Goal: Information Seeking & Learning: Compare options

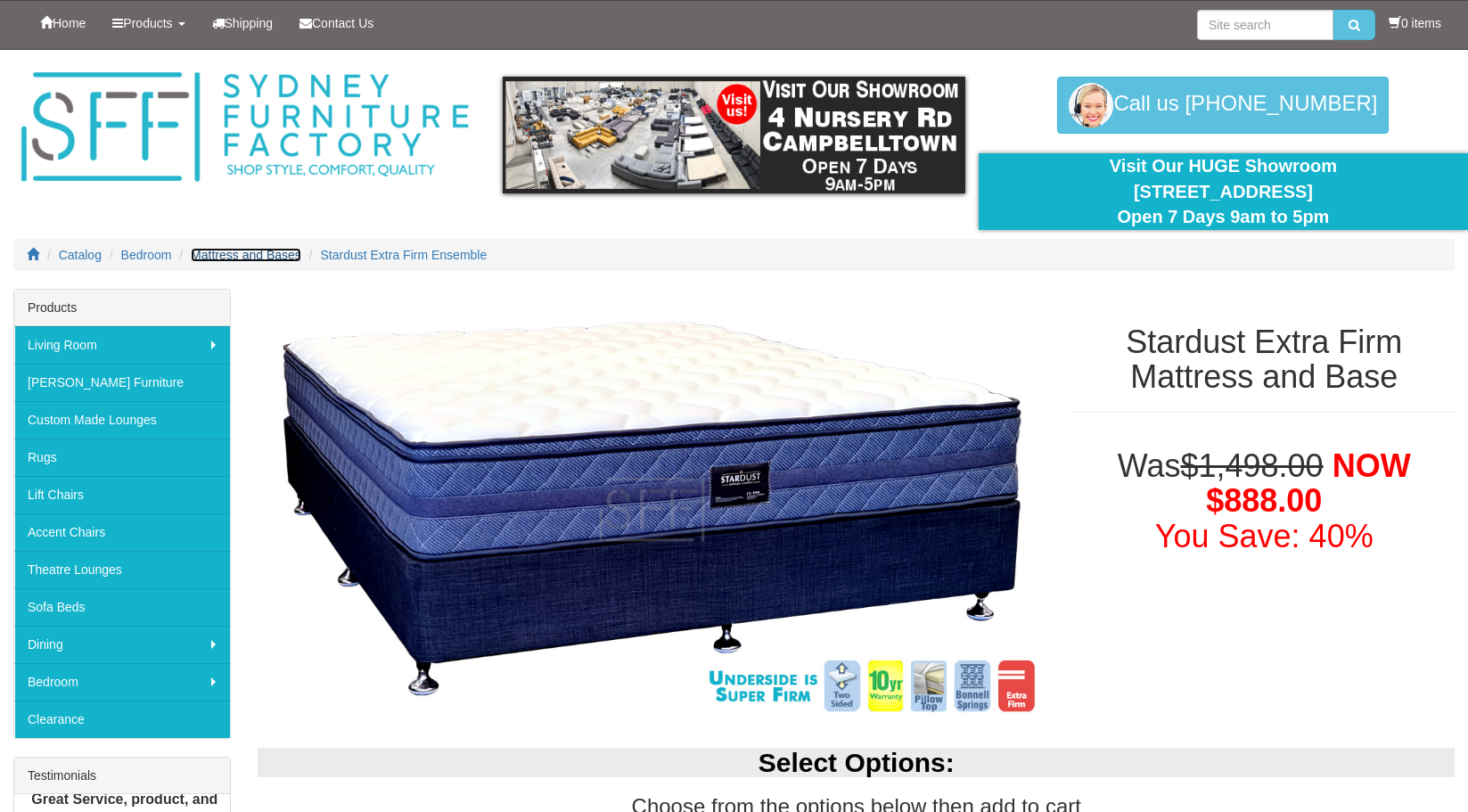
click at [234, 251] on span "Mattress and Bases" at bounding box center [246, 255] width 110 height 15
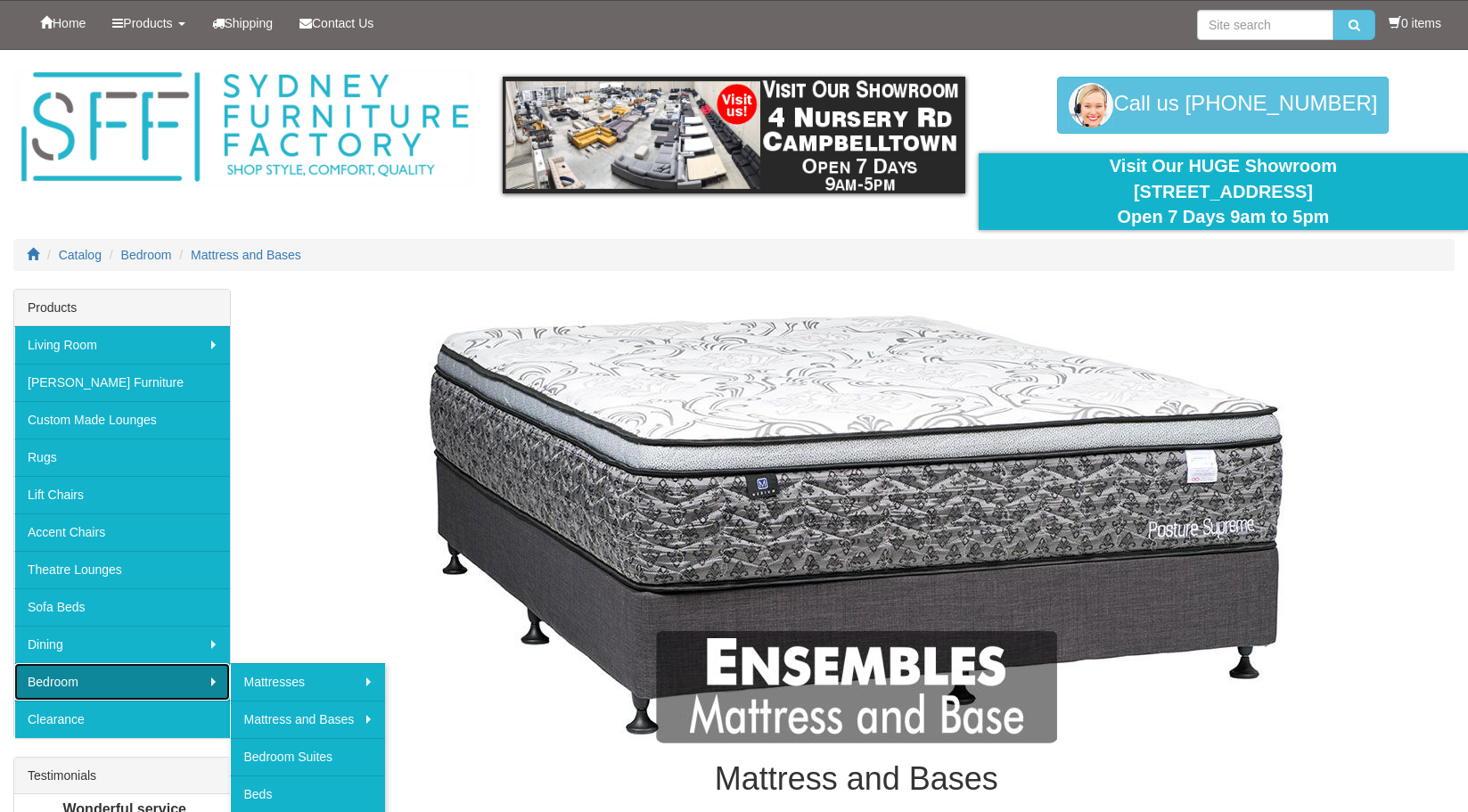
click at [115, 674] on link "Bedroom" at bounding box center [122, 681] width 216 height 38
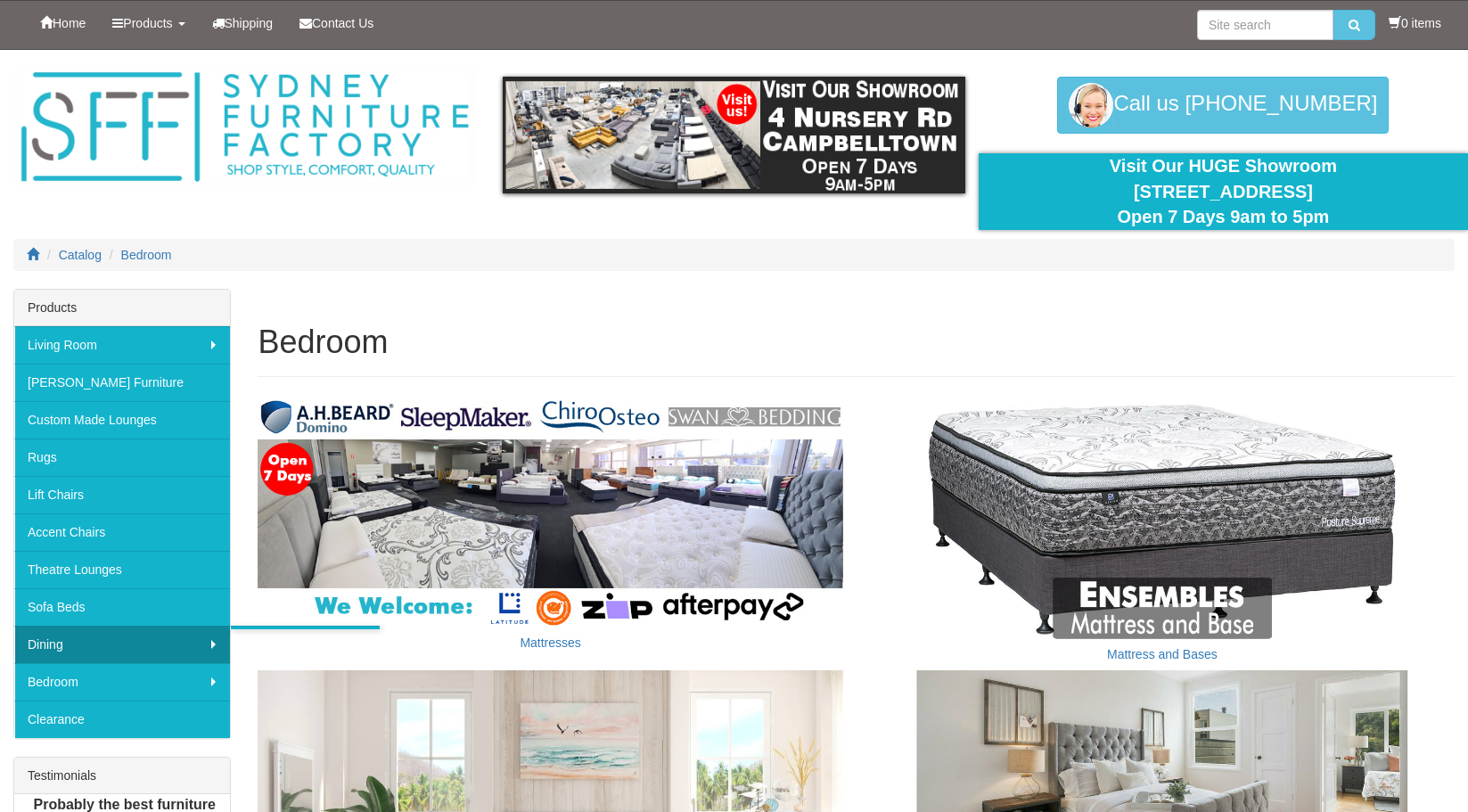
scroll to position [363, 0]
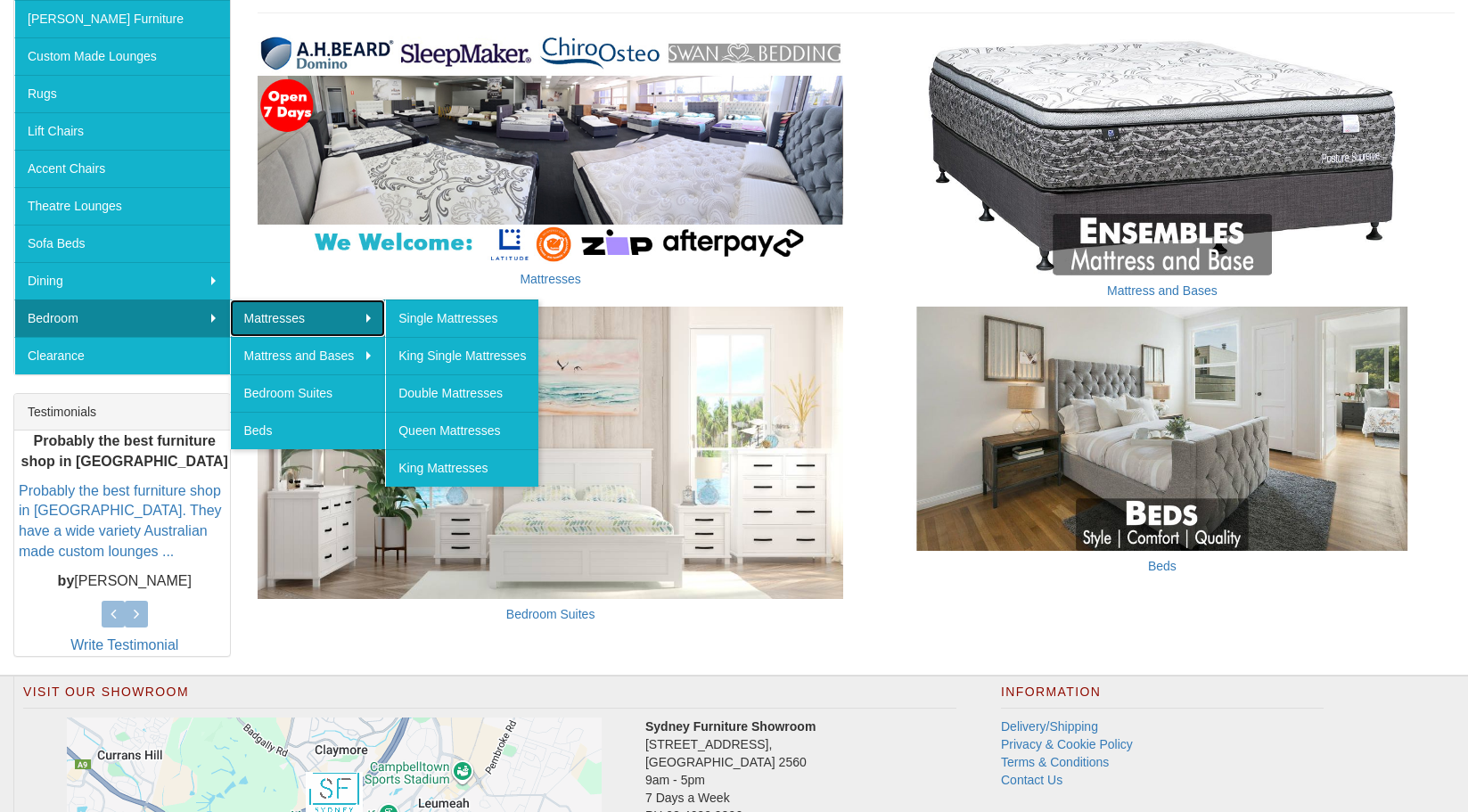
click at [285, 312] on link "Mattresses" at bounding box center [307, 318] width 155 height 38
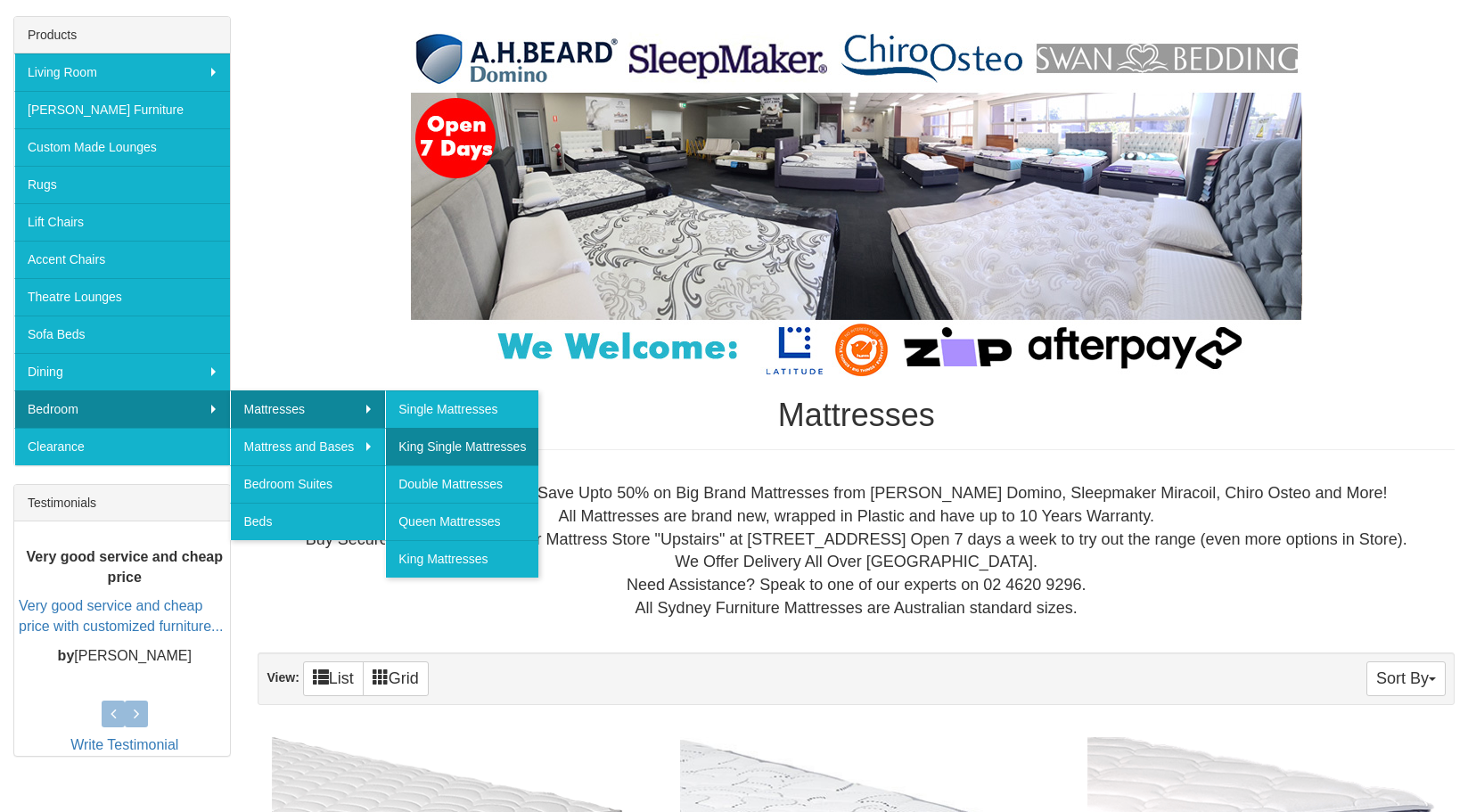
scroll to position [273, 0]
click at [459, 520] on link "Queen Mattresses" at bounding box center [461, 521] width 153 height 38
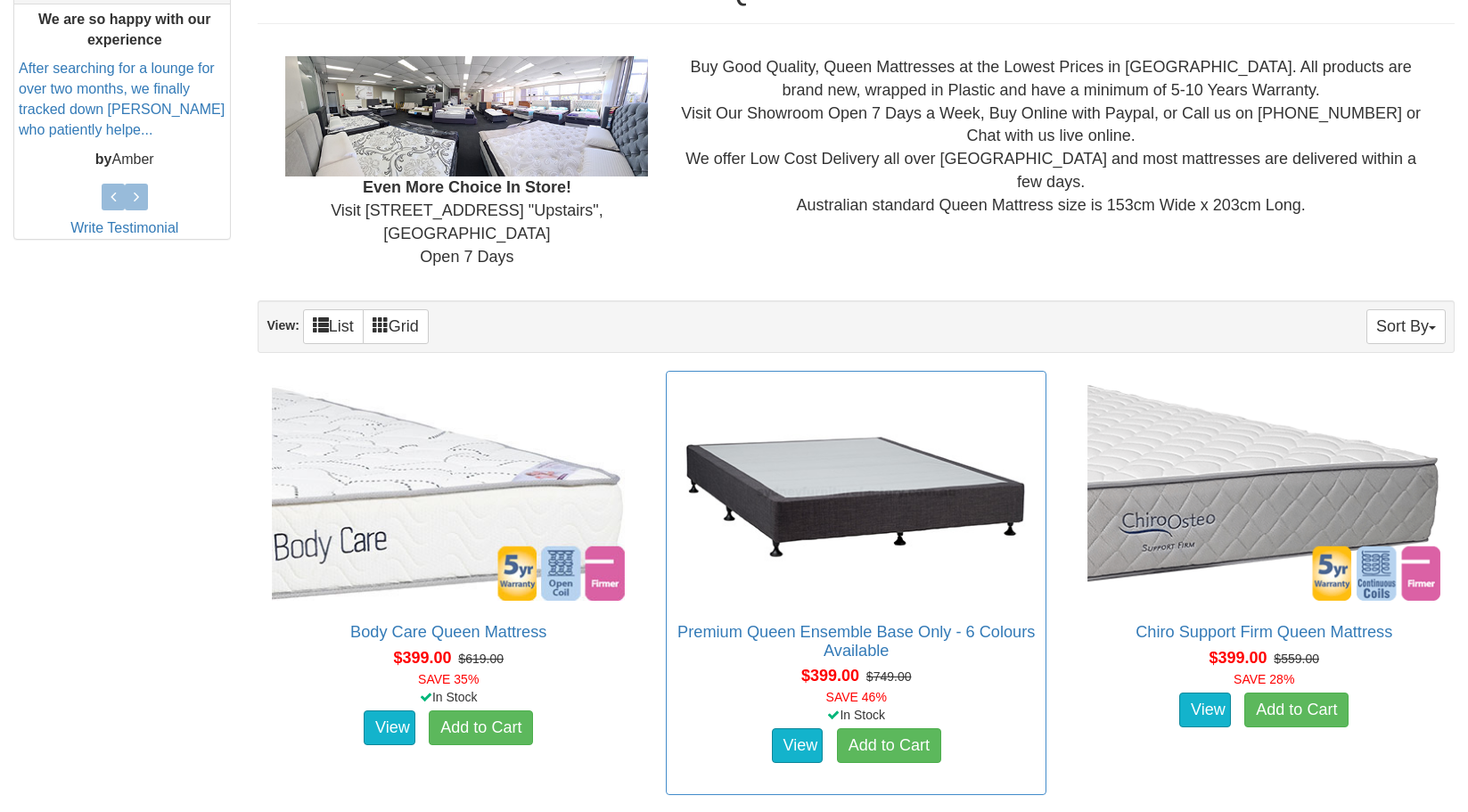
scroll to position [819, 0]
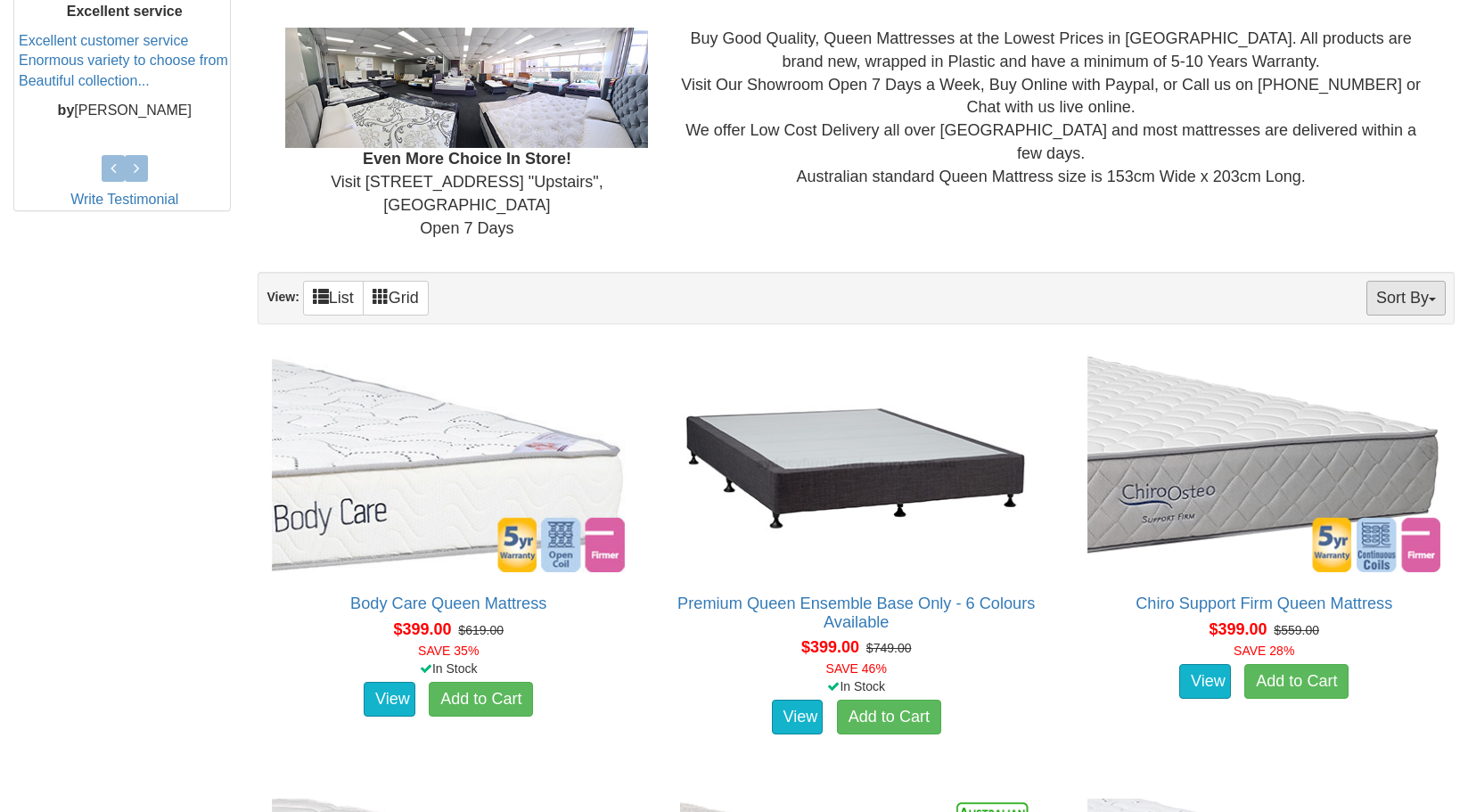
click at [1420, 281] on button "Sort By" at bounding box center [1406, 298] width 79 height 35
click at [1419, 281] on button "Sort By" at bounding box center [1406, 298] width 79 height 35
click at [1404, 281] on button "Sort By" at bounding box center [1406, 298] width 79 height 35
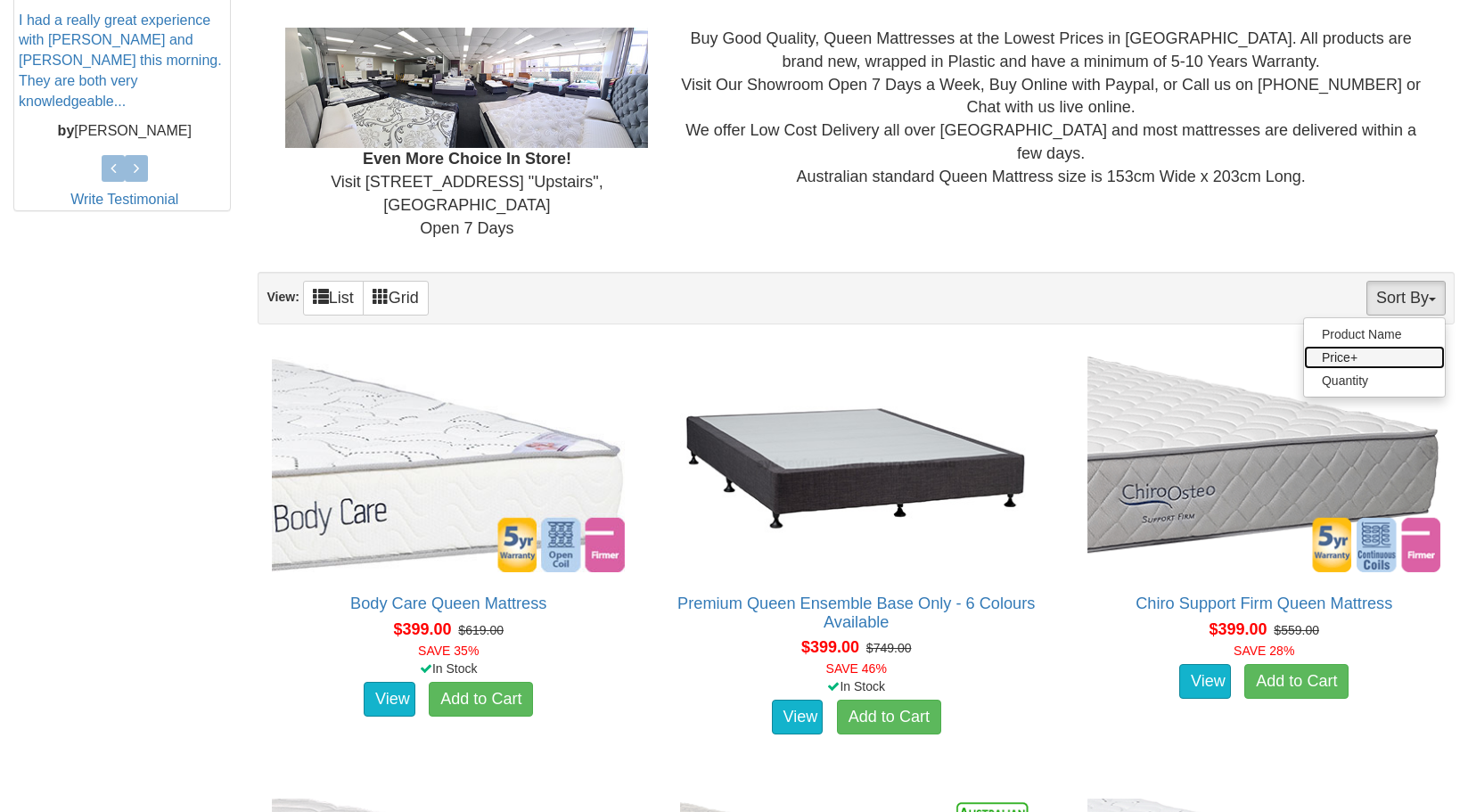
click at [1350, 346] on link "Price+" at bounding box center [1374, 358] width 141 height 23
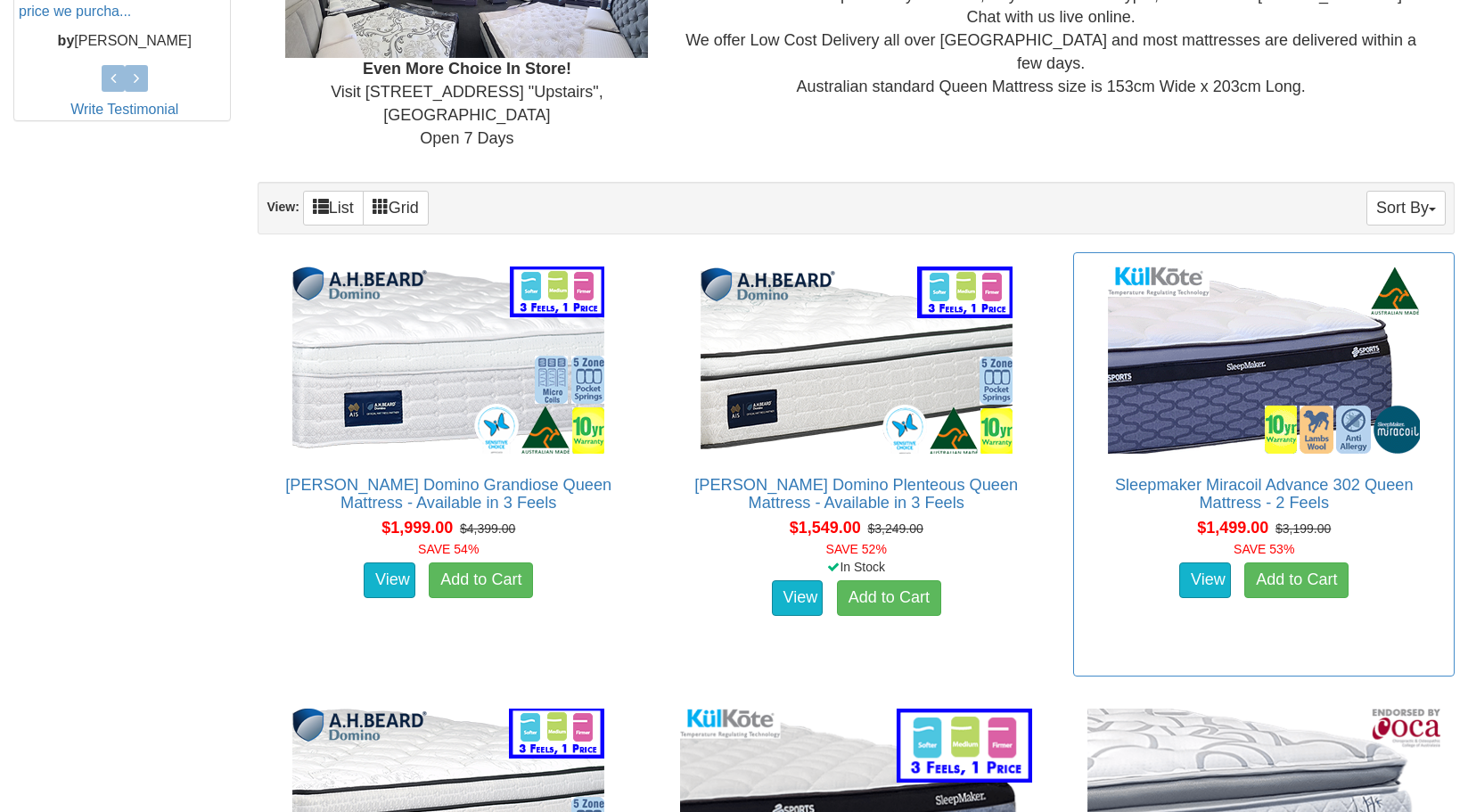
scroll to position [909, 0]
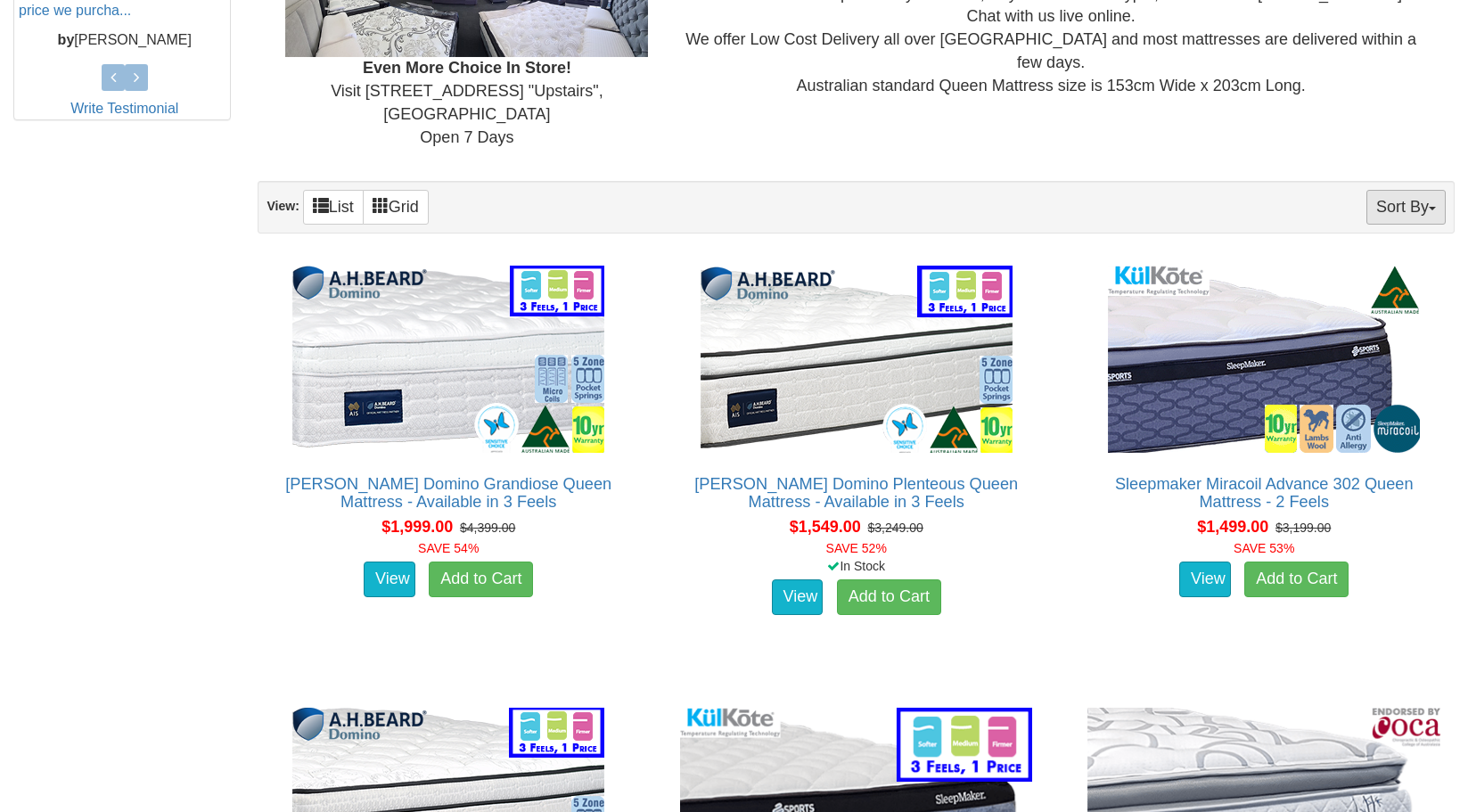
click at [1411, 190] on button "Sort By" at bounding box center [1406, 207] width 79 height 35
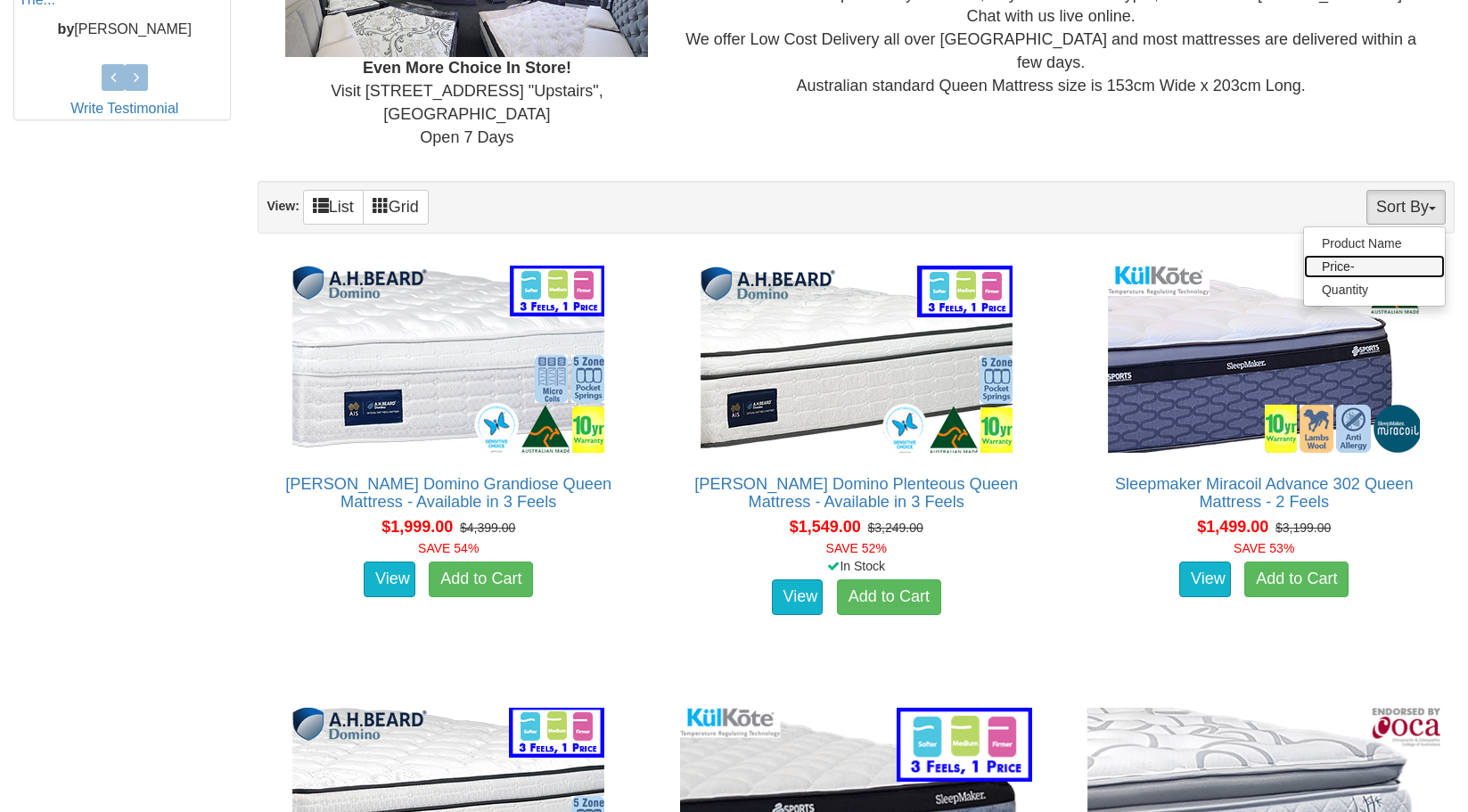
click at [1341, 255] on link "Price-" at bounding box center [1374, 266] width 141 height 23
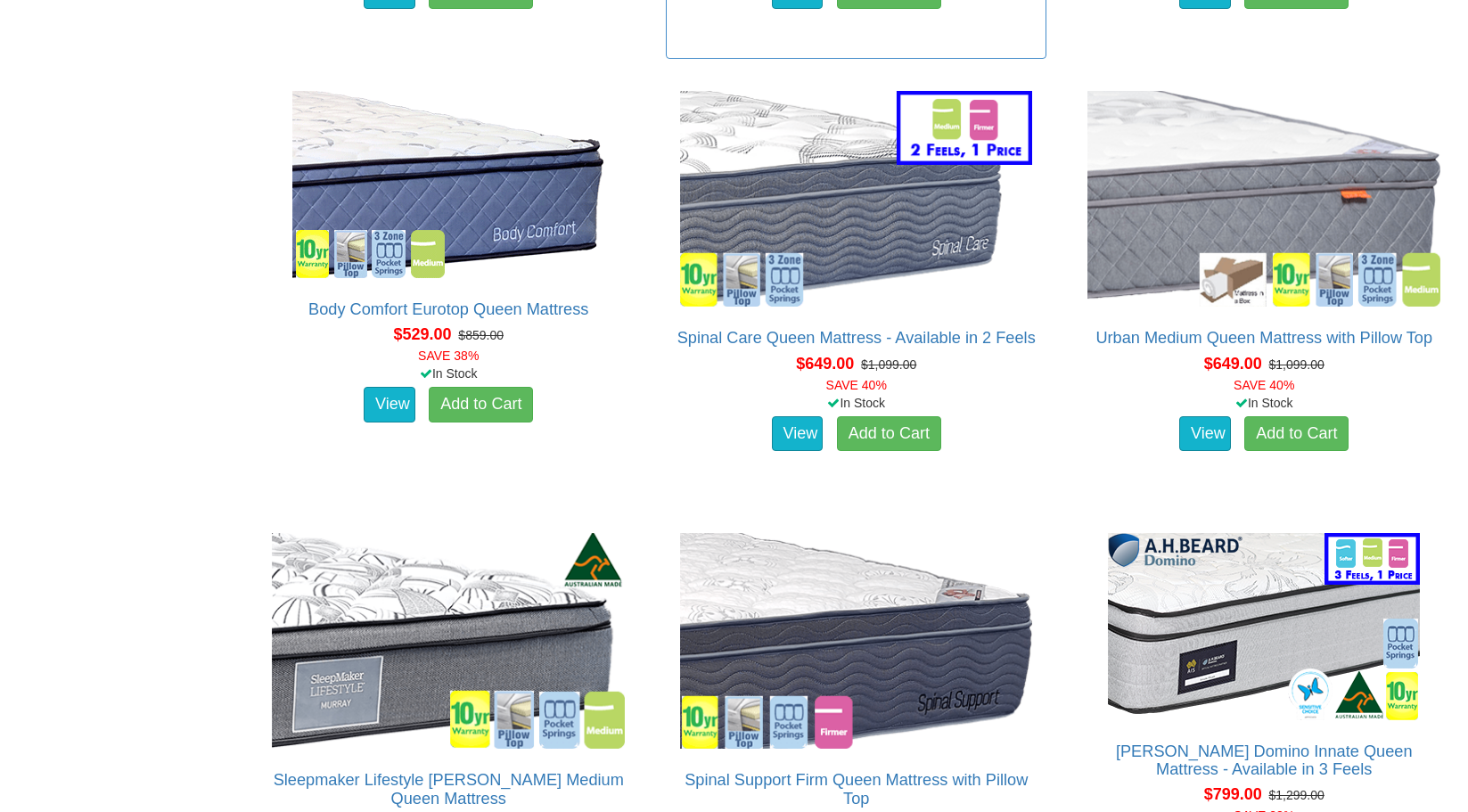
scroll to position [2001, 0]
